Goal: Task Accomplishment & Management: Manage account settings

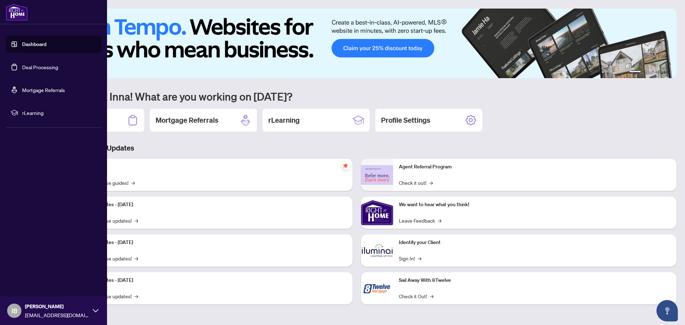
click at [41, 66] on link "Deal Processing" at bounding box center [40, 67] width 36 height 6
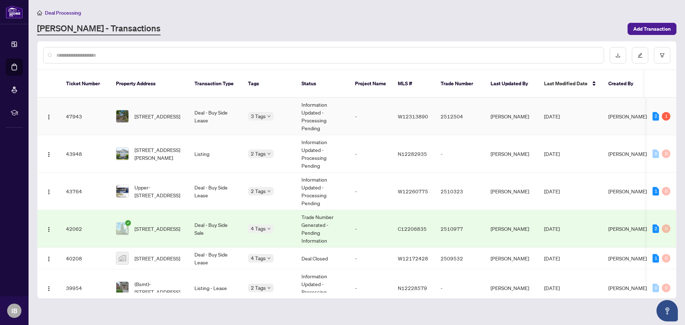
click at [473, 116] on td "2512504" at bounding box center [460, 116] width 50 height 37
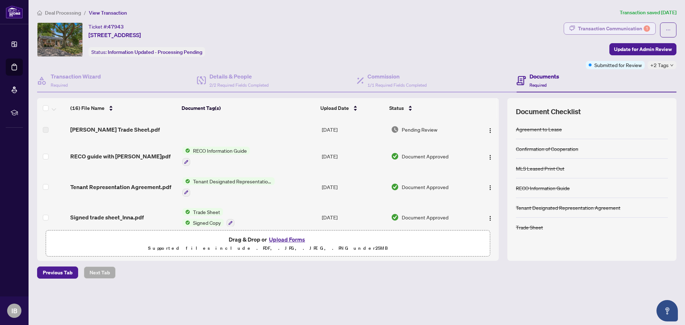
click at [582, 27] on div "Transaction Communication 1" at bounding box center [614, 28] width 72 height 11
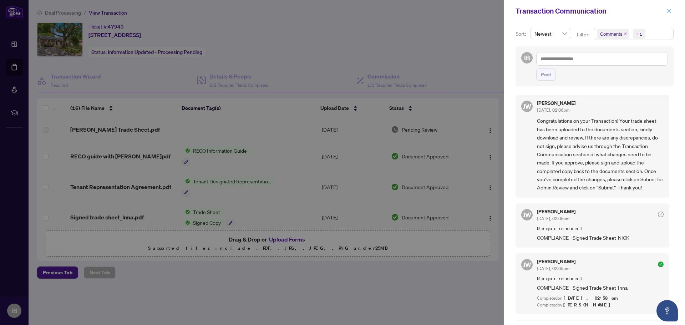
click at [670, 9] on icon "close" at bounding box center [668, 11] width 5 height 5
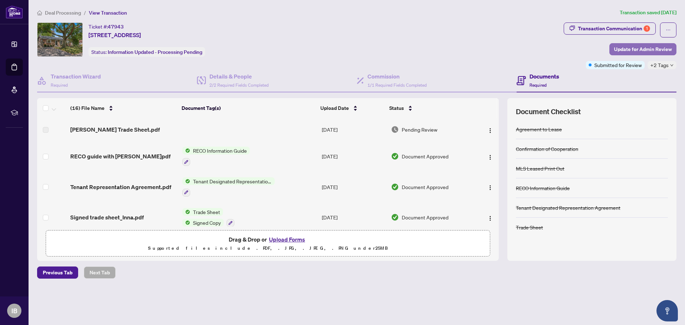
click at [650, 47] on span "Update for Admin Review" at bounding box center [643, 49] width 58 height 11
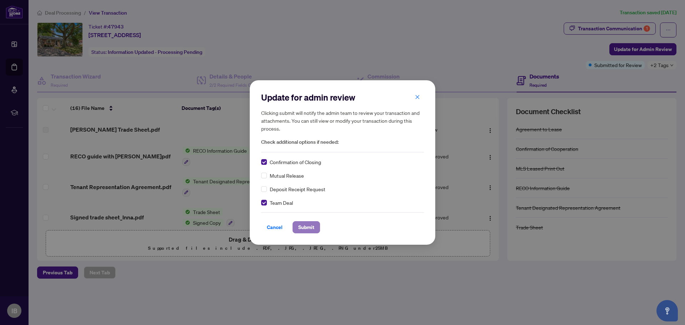
click at [304, 224] on span "Submit" at bounding box center [306, 226] width 16 height 11
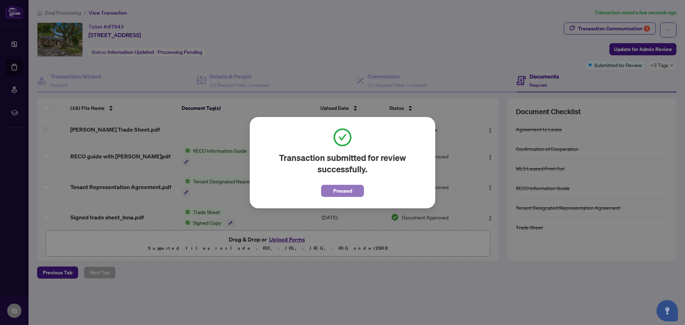
click at [341, 190] on span "Proceed" at bounding box center [342, 190] width 19 height 11
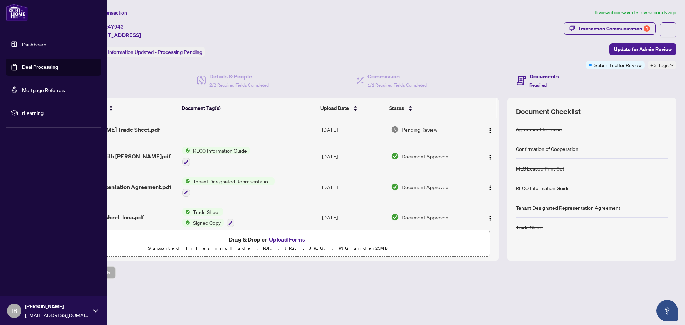
click at [33, 64] on link "Deal Processing" at bounding box center [40, 67] width 36 height 6
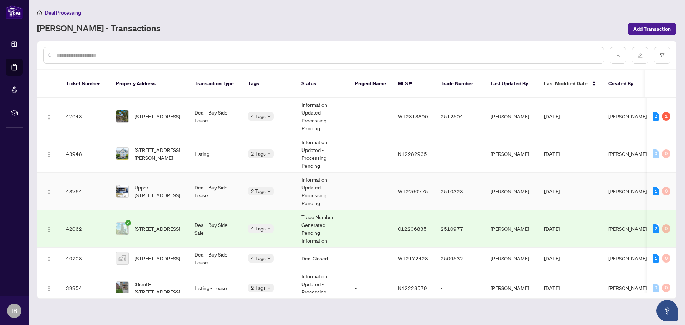
click at [360, 185] on td "-" at bounding box center [370, 191] width 43 height 37
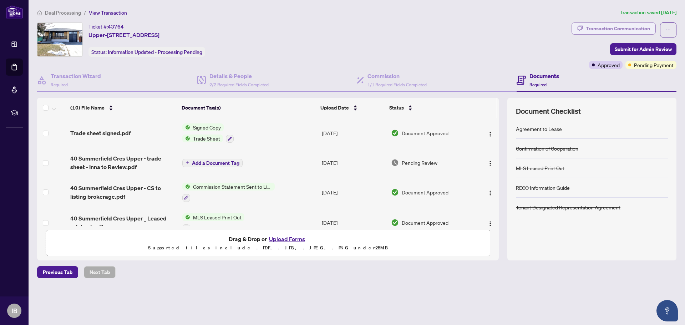
click at [613, 29] on div "Transaction Communication" at bounding box center [618, 28] width 64 height 11
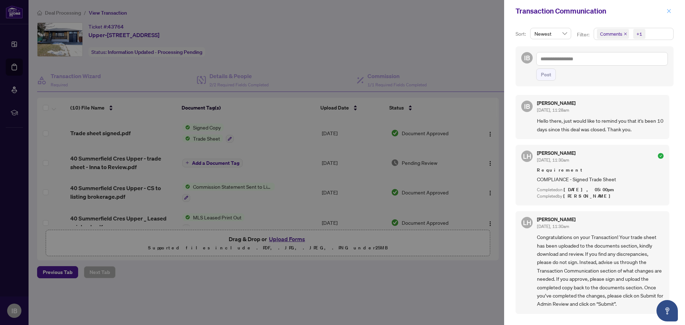
click at [669, 12] on icon "close" at bounding box center [668, 11] width 5 height 5
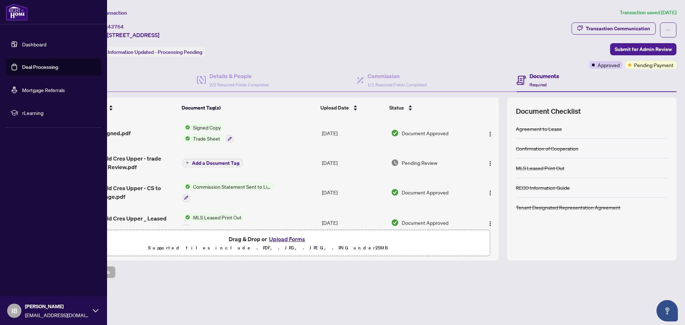
click at [58, 67] on link "Deal Processing" at bounding box center [40, 67] width 36 height 6
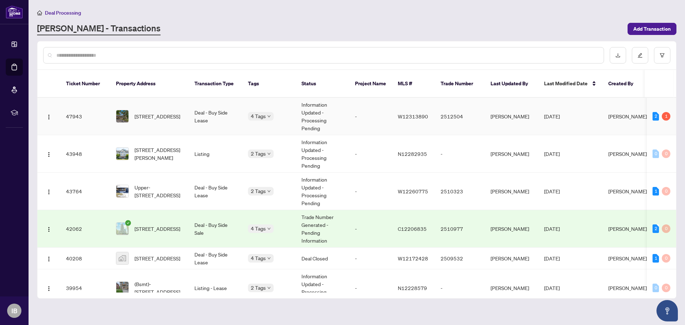
click at [369, 104] on td "-" at bounding box center [370, 116] width 43 height 37
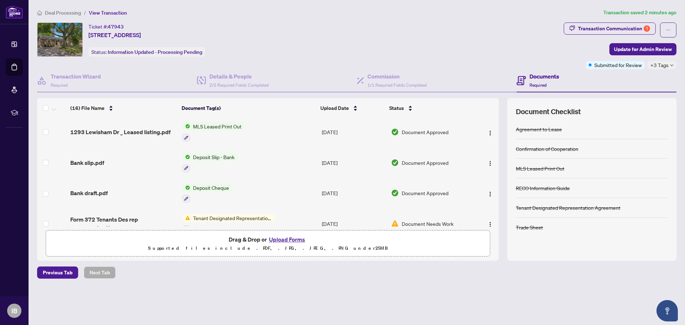
scroll to position [371, 0]
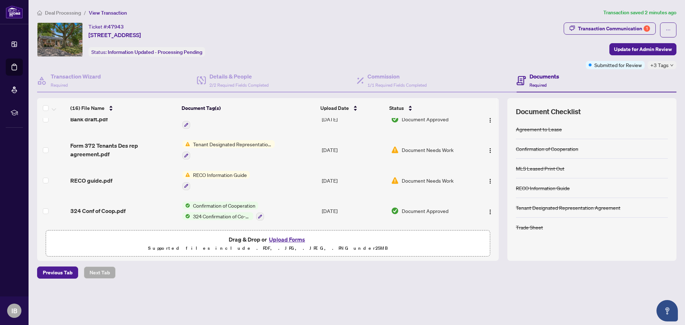
click at [671, 66] on icon "down" at bounding box center [672, 65] width 4 height 4
click at [412, 53] on div "Ticket #: 47943 [STREET_ADDRESS] Status: Information Updated - Processing Pendi…" at bounding box center [299, 39] width 524 height 34
click at [587, 27] on div "Transaction Communication 1" at bounding box center [614, 28] width 72 height 11
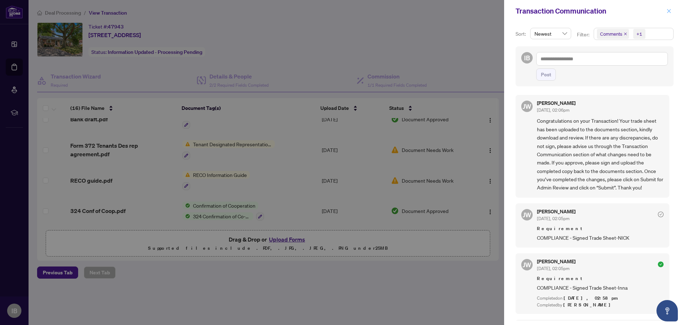
click at [669, 11] on icon "close" at bounding box center [669, 11] width 4 height 4
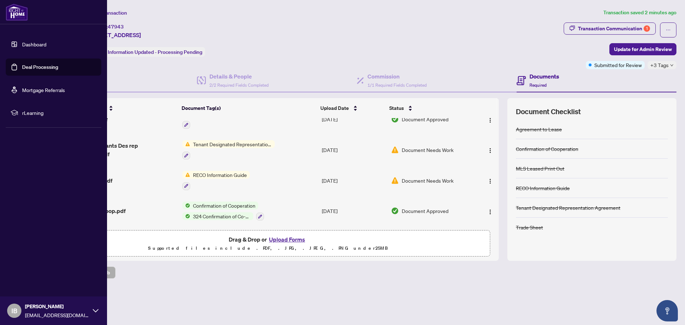
click at [50, 67] on link "Deal Processing" at bounding box center [40, 67] width 36 height 6
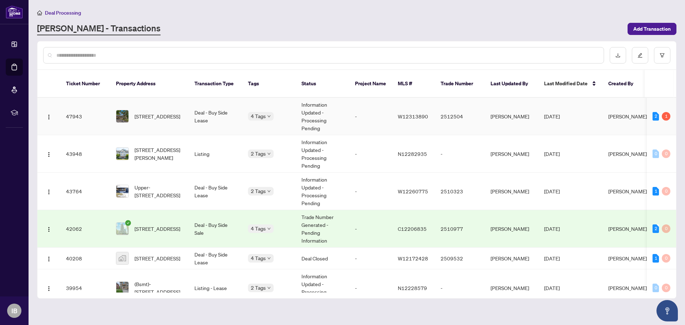
click at [610, 121] on td "[PERSON_NAME]" at bounding box center [627, 116] width 50 height 37
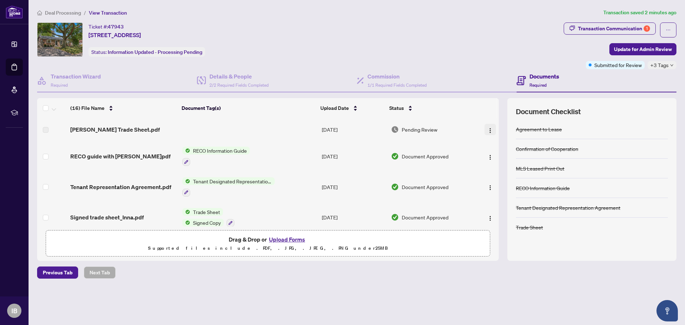
click at [487, 131] on img "button" at bounding box center [490, 131] width 6 height 6
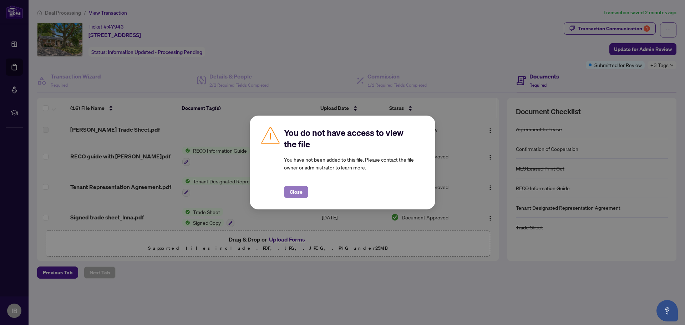
click at [299, 190] on span "Close" at bounding box center [296, 191] width 13 height 11
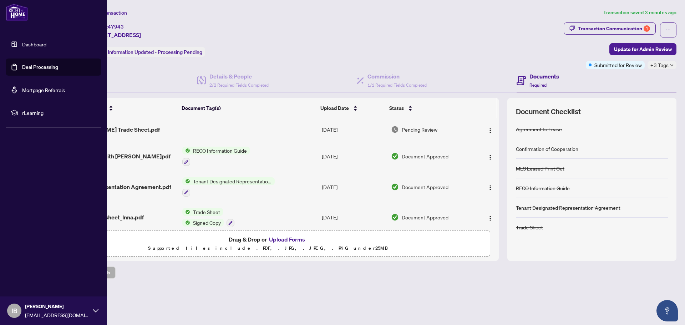
click at [31, 69] on link "Deal Processing" at bounding box center [40, 67] width 36 height 6
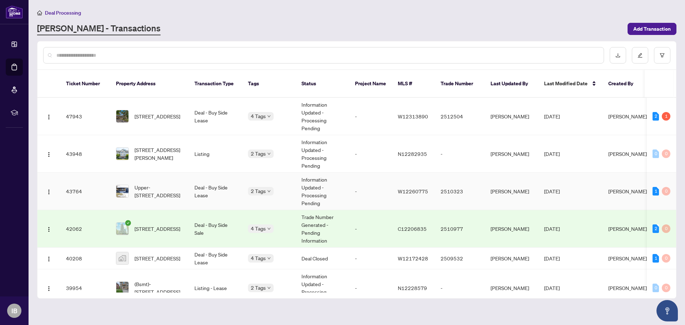
click at [370, 185] on td "-" at bounding box center [370, 191] width 43 height 37
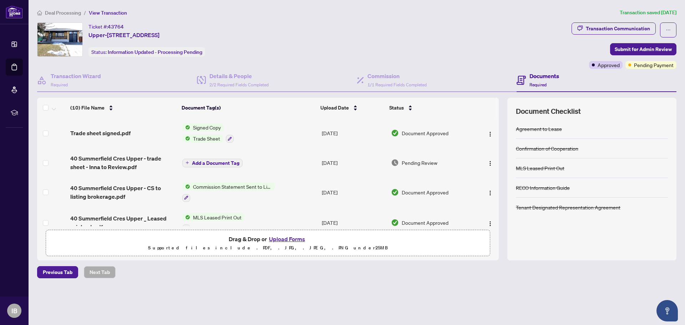
click at [420, 160] on span "Pending Review" at bounding box center [420, 163] width 36 height 8
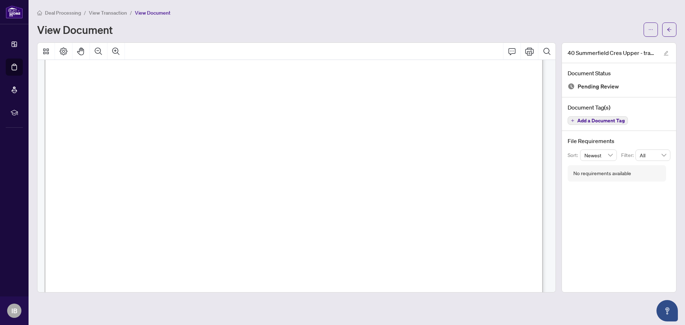
scroll to position [154, 0]
click at [668, 26] on span "button" at bounding box center [669, 29] width 5 height 11
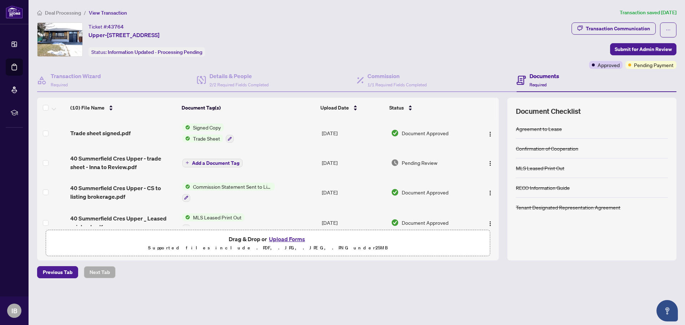
click at [208, 126] on span "Signed Copy" at bounding box center [207, 127] width 34 height 8
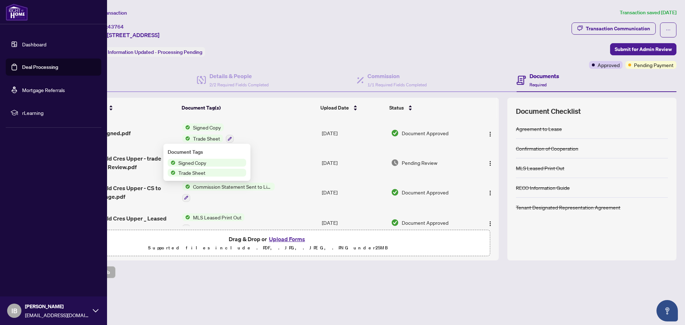
click at [40, 68] on link "Deal Processing" at bounding box center [40, 67] width 36 height 6
